Goal: Information Seeking & Learning: Learn about a topic

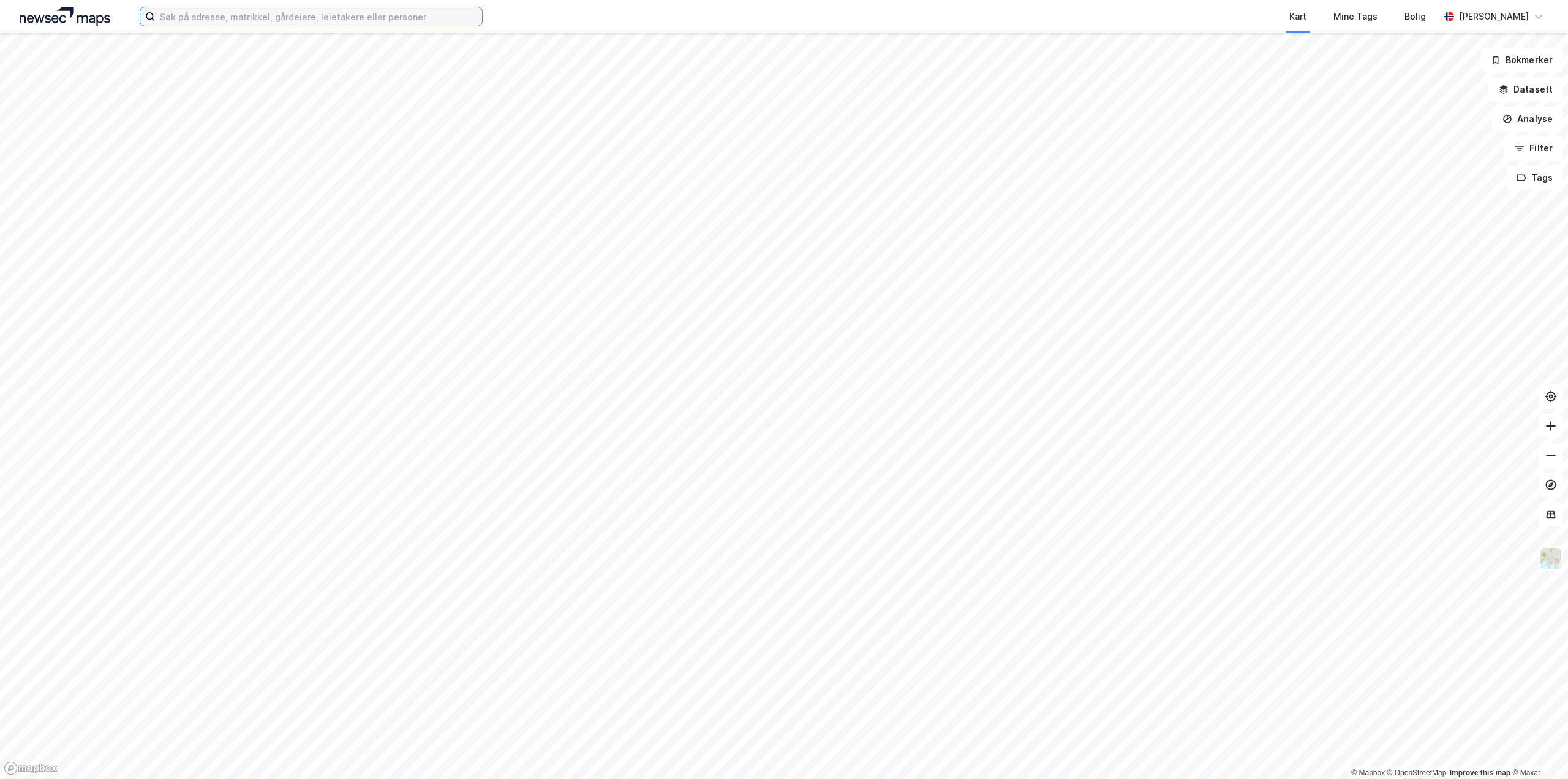
click at [174, 19] on input at bounding box center [318, 16] width 327 height 19
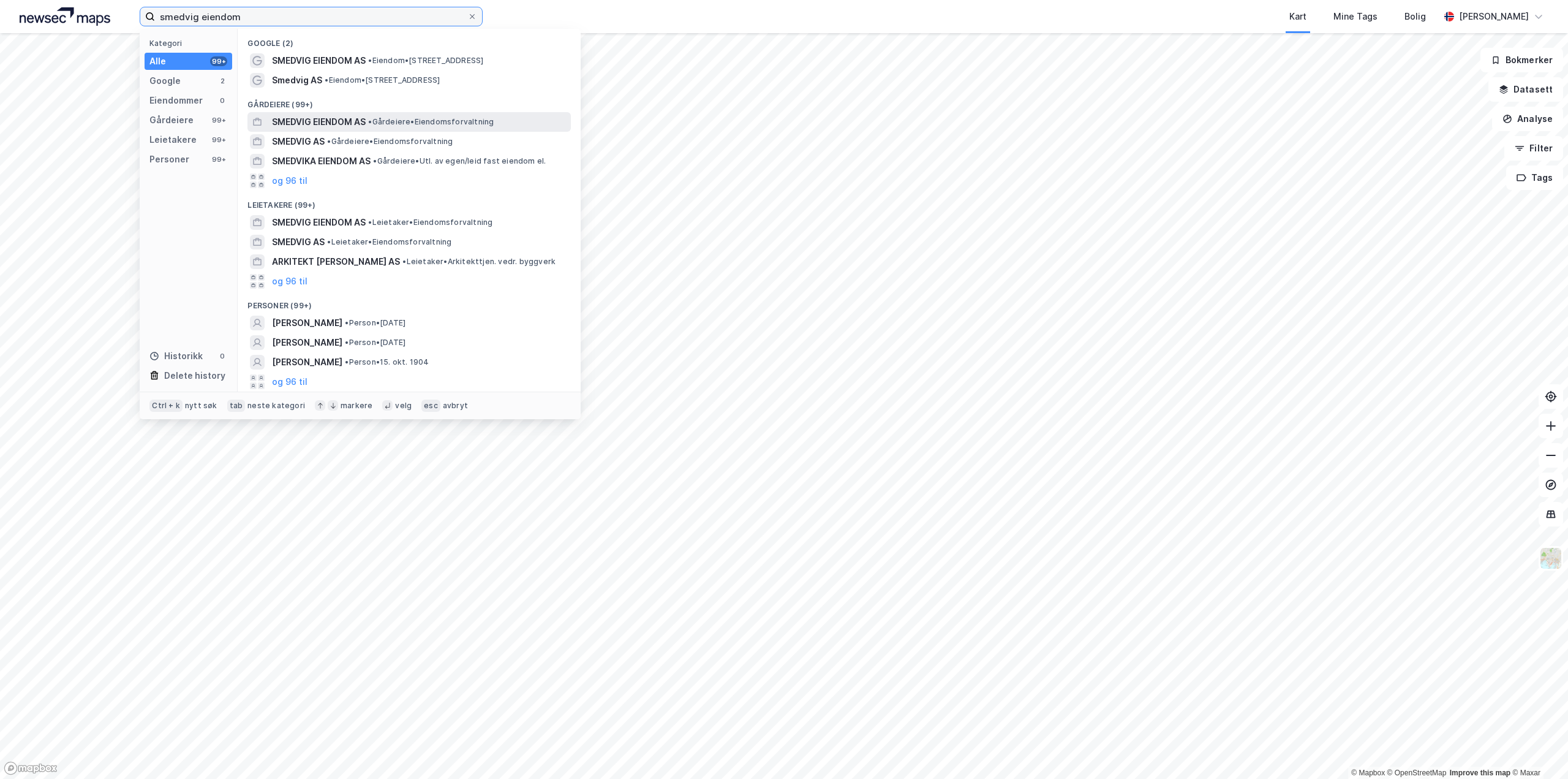
type input "smedvig eiendom"
click at [304, 122] on span "SMEDVIG EIENDOM AS" at bounding box center [318, 122] width 93 height 15
